Goal: Find specific page/section: Find specific page/section

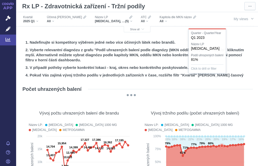
click at [112, 24] on div "Název LP [MEDICAL_DATA], [MEDICAL_DATA] 1000 MG, [MEDICAL_DATA], METFOGAMMA, ME…" at bounding box center [113, 19] width 43 height 11
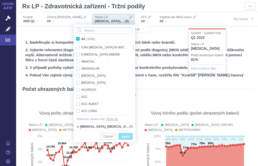
click at [106, 29] on input "Search attribute values" at bounding box center [104, 30] width 57 height 7
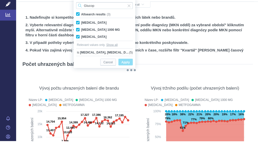
type input "Glucop"
click at [78, 58] on div "[MEDICAL_DATA] Only" at bounding box center [105, 61] width 62 height 7
checkbox input "false"
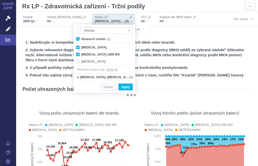
click at [77, 55] on div "[MEDICAL_DATA] 1000 MG Only" at bounding box center [105, 54] width 62 height 7
checkbox input "false"
click at [77, 48] on div "[MEDICAL_DATA] Only" at bounding box center [105, 47] width 62 height 7
checkbox input "false"
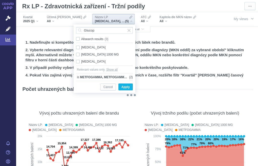
click at [125, 84] on span "Apply" at bounding box center [125, 87] width 8 height 6
click at [127, 30] on button "Show all" at bounding box center [137, 29] width 27 height 6
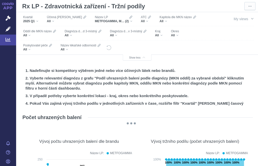
click at [161, 33] on div "Kraj" at bounding box center [158, 31] width 7 height 4
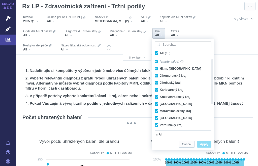
click at [160, 52] on span "All (15)" at bounding box center [165, 53] width 11 height 4
click at [160, 52] on input "All (15)" at bounding box center [161, 51] width 3 height 3
checkbox input "false"
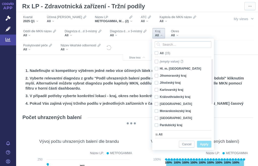
checkbox input "false"
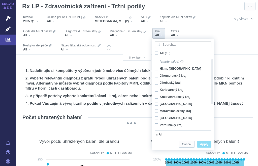
checkbox input "false"
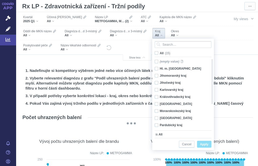
checkbox input "false"
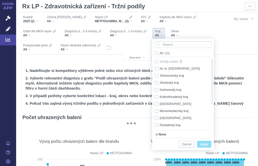
click at [157, 97] on div "Královéhradecký kraj Only" at bounding box center [181, 96] width 58 height 7
checkbox input "true"
click at [204, 144] on span "Apply" at bounding box center [204, 144] width 8 height 6
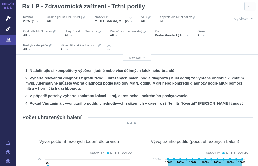
click at [125, 20] on span "(2)" at bounding box center [127, 21] width 4 height 4
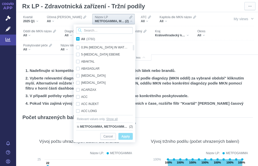
click at [107, 30] on input "Search attribute values" at bounding box center [104, 30] width 57 height 7
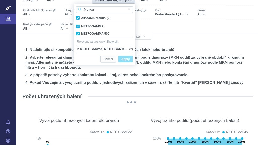
type input "Metfog"
click at [75, 44] on div "METFOGAMMA Only" at bounding box center [105, 47] width 62 height 7
checkbox input "false"
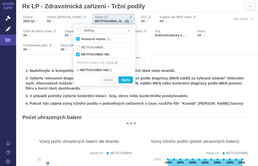
click at [78, 55] on div "METFOGAMMA 500 Only" at bounding box center [105, 54] width 62 height 7
checkbox input "false"
click at [128, 30] on span "Input clear" at bounding box center [129, 30] width 4 height 7
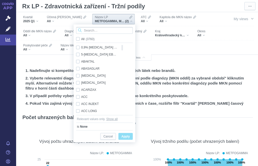
click at [114, 30] on input "Search attribute values" at bounding box center [104, 30] width 57 height 7
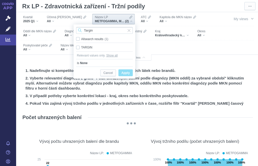
type input "Targin"
click at [78, 47] on div "TARGIN Only" at bounding box center [105, 47] width 62 height 7
checkbox input "true"
click at [128, 30] on span "Input clear" at bounding box center [129, 30] width 4 height 7
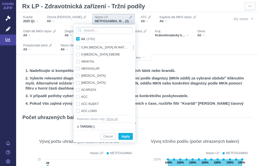
click at [101, 30] on input "Search attribute values" at bounding box center [104, 30] width 57 height 7
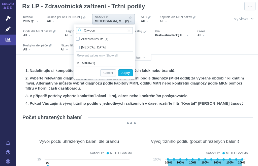
type input "Oxycon"
click at [79, 47] on div "[MEDICAL_DATA] Only" at bounding box center [105, 47] width 62 height 7
checkbox input "true"
click at [124, 72] on span "Apply" at bounding box center [125, 73] width 8 height 6
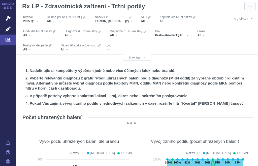
click at [112, 20] on div "TARGIN, [MEDICAL_DATA] (2)" at bounding box center [114, 21] width 38 height 4
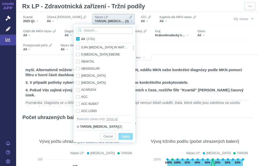
scroll to position [20, 0]
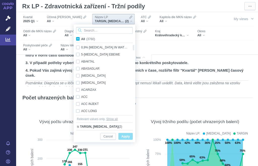
click at [114, 30] on input "Search attribute values" at bounding box center [104, 30] width 57 height 7
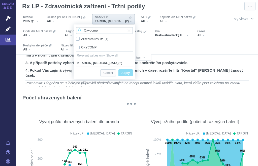
type input "Oxycomp"
click at [77, 46] on div "OXYCOMP Only" at bounding box center [105, 47] width 62 height 7
checkbox input "true"
click at [127, 73] on span "Apply" at bounding box center [125, 73] width 8 height 6
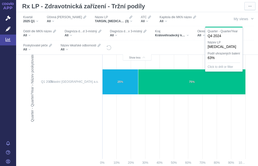
scroll to position [573, 0]
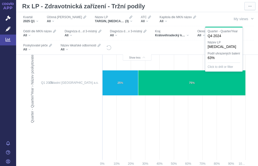
click at [98, 45] on icon at bounding box center [98, 45] width 3 height 4
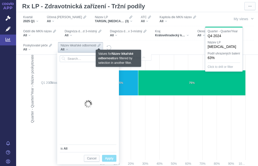
click at [97, 45] on div "Název lékařské odbornosti" at bounding box center [80, 45] width 40 height 4
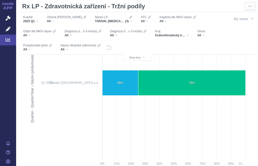
click at [95, 46] on span "Název lékařské odbornosti" at bounding box center [77, 45] width 35 height 4
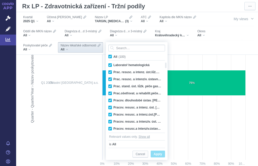
click at [113, 55] on span "All (100)" at bounding box center [119, 57] width 12 height 4
click at [113, 55] on input "All (100)" at bounding box center [114, 55] width 3 height 3
checkbox input "false"
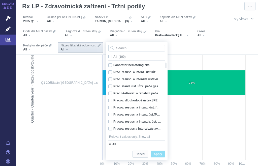
checkbox input "false"
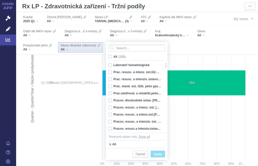
checkbox input "false"
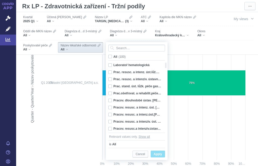
checkbox input "false"
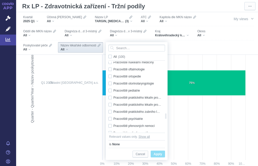
click at [109, 98] on div "Pracoviště praktického lékaře pro dospělé Only" at bounding box center [135, 97] width 58 height 7
checkbox input "true"
click at [110, 104] on div "Pracoviště praktického lékaře pro děti a dorost Only" at bounding box center [135, 104] width 58 height 7
checkbox input "true"
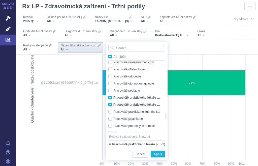
click at [157, 154] on span "Apply" at bounding box center [158, 154] width 8 height 6
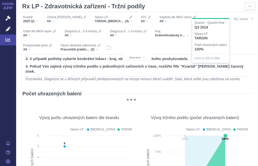
scroll to position [-11, 0]
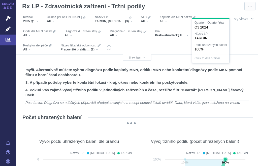
click at [97, 51] on div "Pracoviště praktického lékaře pro dospělé, Pracoviště praktického lékaře pro dě…" at bounding box center [80, 49] width 40 height 4
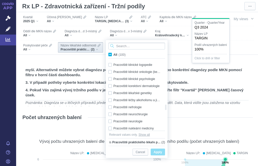
checkbox input "true"
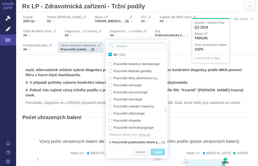
checkbox input "true"
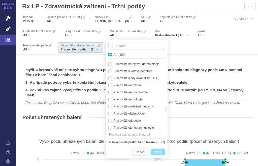
click at [111, 98] on div "Pracoviště neurologie Only" at bounding box center [135, 99] width 58 height 7
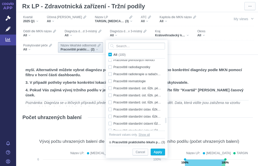
checkbox input "false"
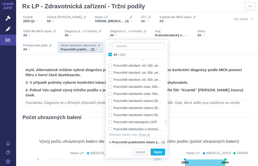
checkbox input "false"
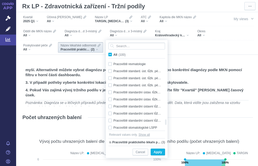
checkbox input "true"
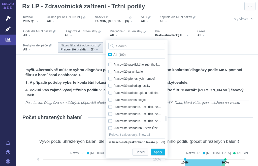
checkbox input "true"
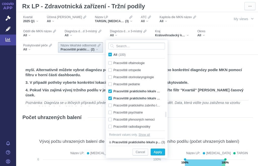
checkbox input "true"
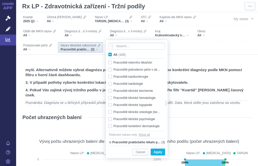
click at [109, 111] on div "Pracoviště klinické onkologie (bez radiační onkologie) Only" at bounding box center [135, 111] width 58 height 7
checkbox input "true"
checkbox input "false"
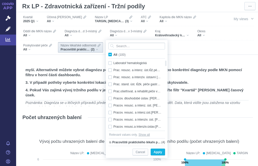
click at [158, 155] on span "Apply" at bounding box center [158, 152] width 8 height 6
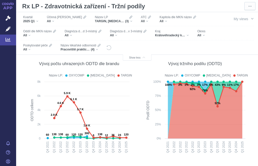
scroll to position [927, 0]
